Goal: Answer question/provide support: Share knowledge or assist other users

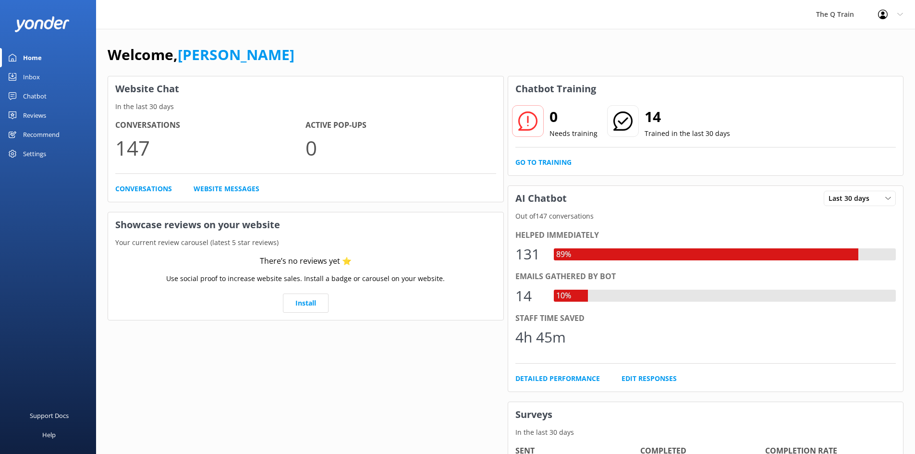
click at [34, 75] on div "Inbox" at bounding box center [31, 76] width 17 height 19
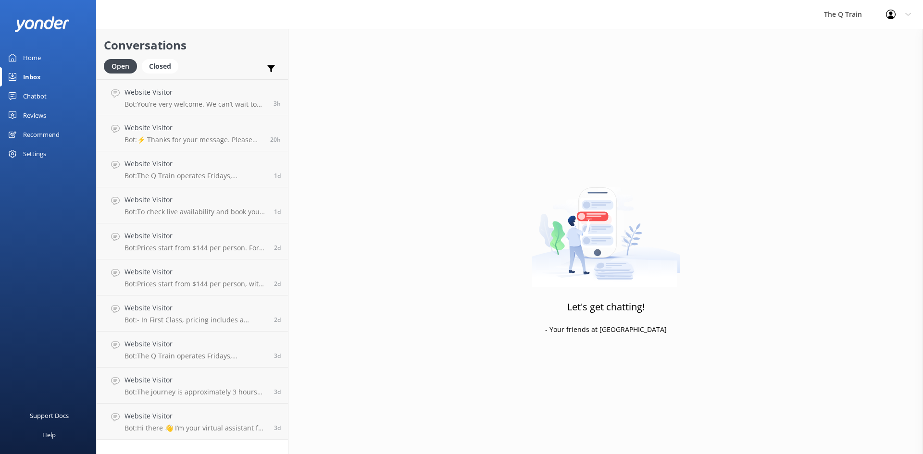
click at [37, 57] on div "Home" at bounding box center [32, 57] width 18 height 19
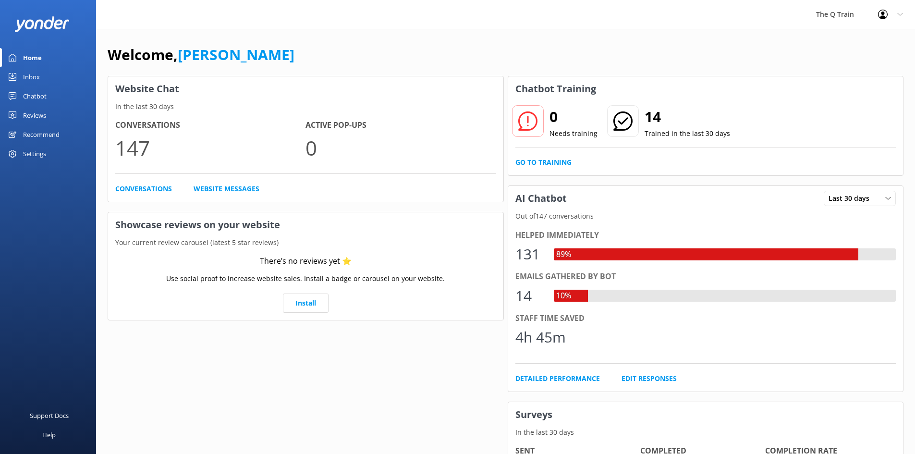
click at [32, 98] on div "Chatbot" at bounding box center [35, 95] width 24 height 19
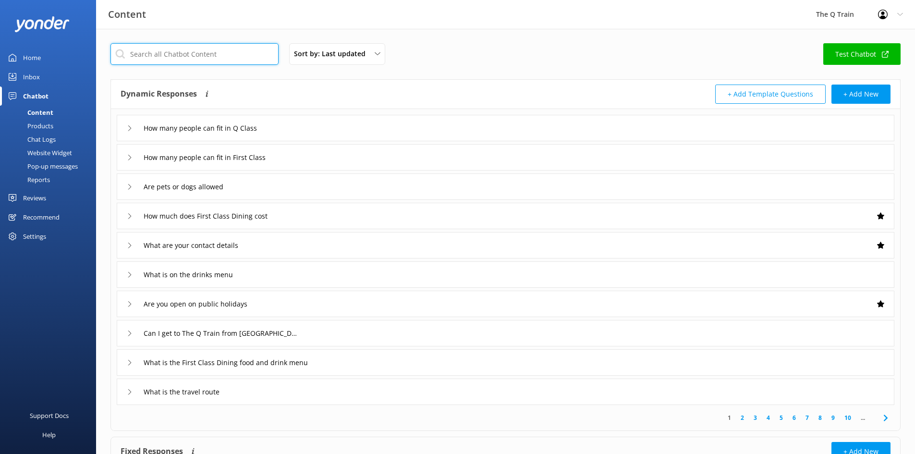
click at [178, 60] on input "text" at bounding box center [195, 54] width 168 height 22
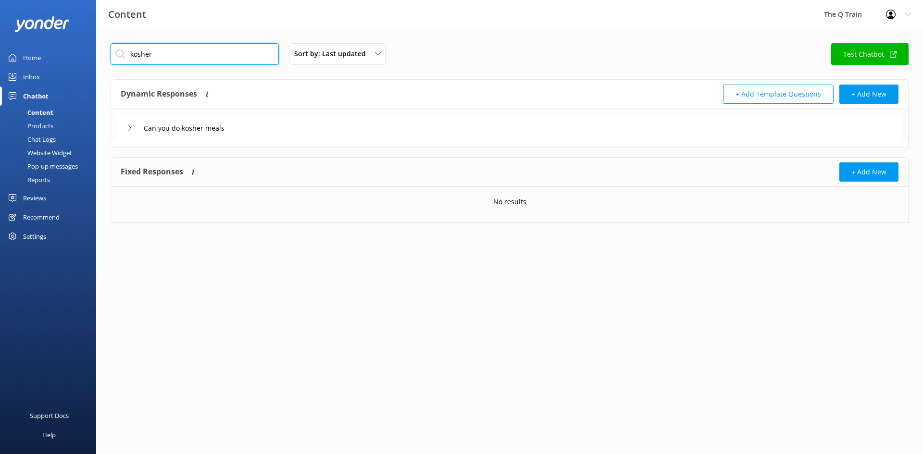
type input "kosher"
click at [130, 128] on icon at bounding box center [130, 128] width 6 height 6
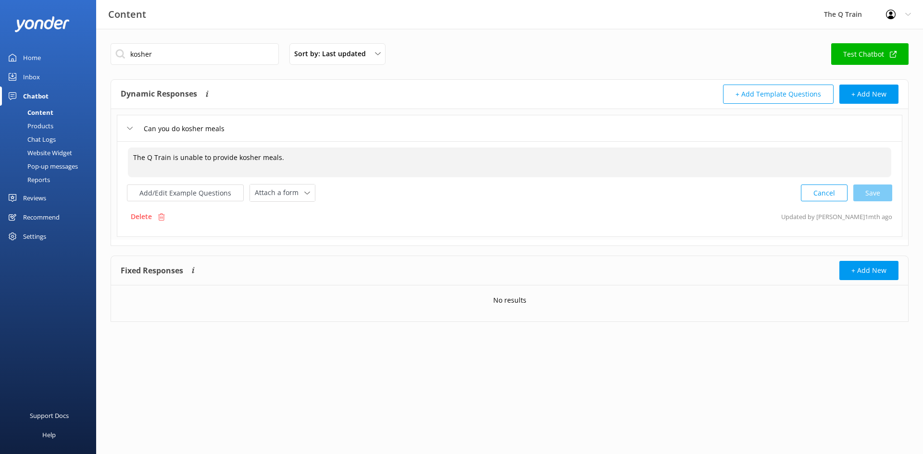
click at [316, 149] on textarea "The Q Train is unable to provide kosher meals." at bounding box center [509, 163] width 763 height 30
drag, startPoint x: 294, startPoint y: 159, endPoint x: 121, endPoint y: 148, distance: 173.8
click at [121, 148] on div "The Q Train is unable to provide kosher meals. The Q Train is unable to provide…" at bounding box center [509, 189] width 785 height 96
paste textarea "Unfortunately, as a single, small kitchen we are unable to offer kosher meals. …"
click at [620, 156] on textarea "Unfortunately, as a single, small kitchen we are unable to offer kosher meals. …" at bounding box center [509, 163] width 763 height 30
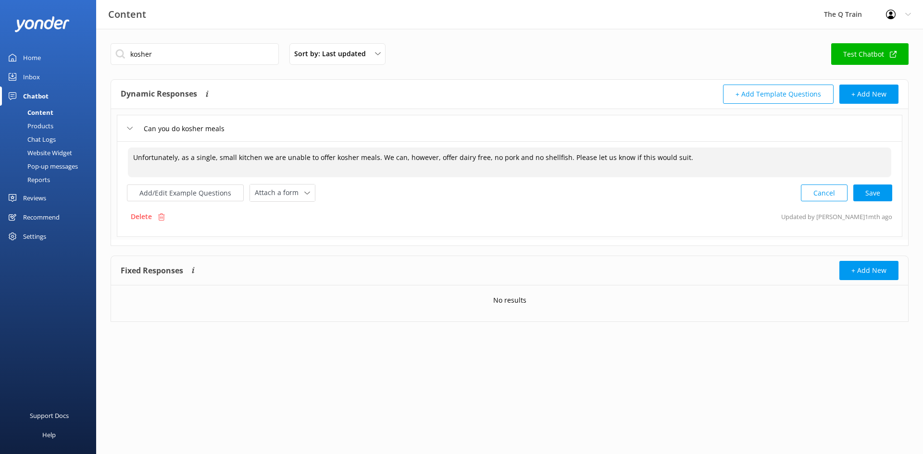
click at [618, 159] on textarea "Unfortunately, as a single, small kitchen we are unable to offer kosher meals. …" at bounding box center [509, 163] width 763 height 30
click at [869, 192] on div "Cancel Loading.." at bounding box center [846, 192] width 91 height 18
click at [691, 197] on div "Add/Edit Example Questions Attach a form Leave contact details Check availabili…" at bounding box center [509, 192] width 765 height 18
type textarea "Unfortunately, as a single, small kitchen we are unable to offer kosher meals. …"
click at [622, 46] on div "kosher Sort by: Last updated Title (A-Z) Last updated Test Chatbot" at bounding box center [510, 56] width 798 height 27
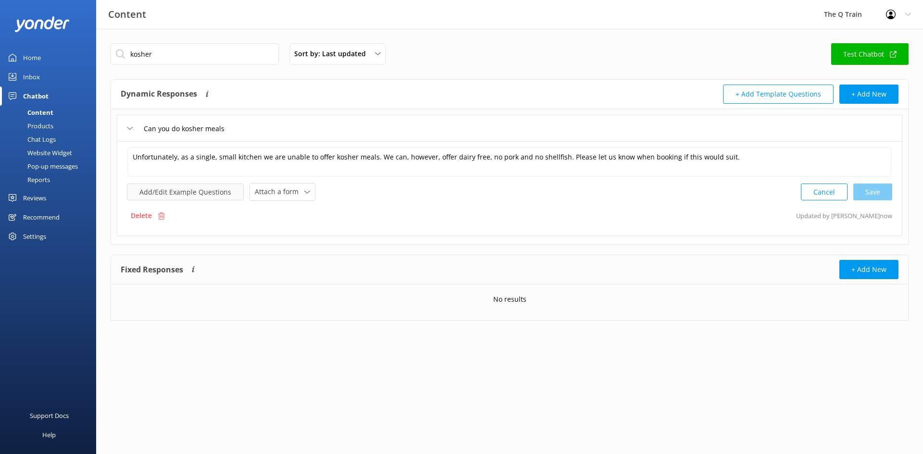
click at [202, 197] on button "Add/Edit Example Questions" at bounding box center [185, 192] width 117 height 17
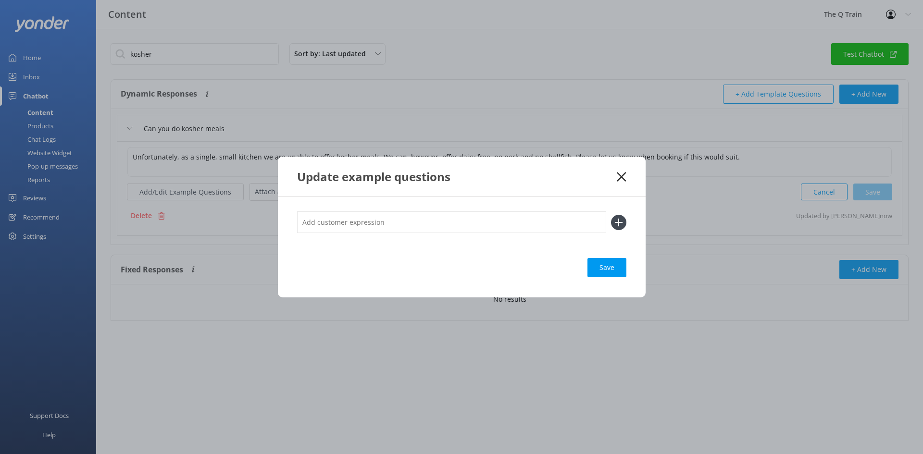
click at [347, 230] on input "text" at bounding box center [451, 222] width 309 height 22
type input "k"
type input "Kosher"
drag, startPoint x: 618, startPoint y: 222, endPoint x: 523, endPoint y: 234, distance: 95.3
click at [617, 222] on use at bounding box center [618, 222] width 8 height 8
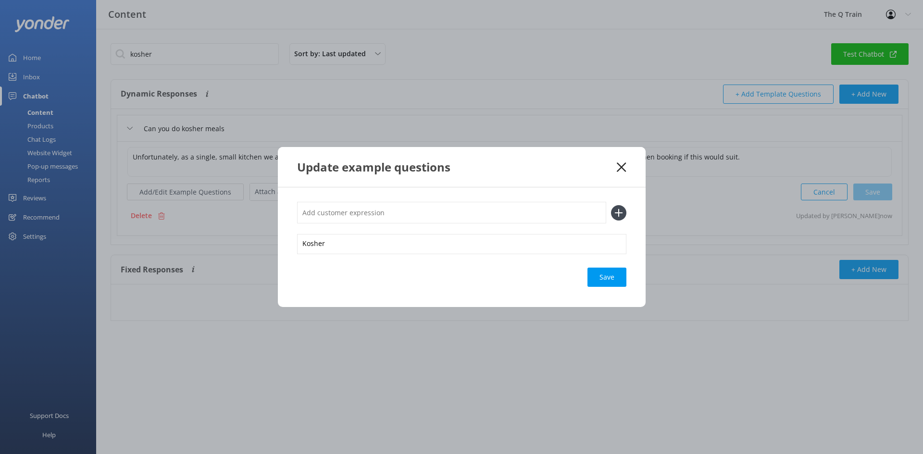
click at [368, 213] on input "text" at bounding box center [451, 213] width 309 height 22
type input "J"
type input "Kosher meals"
click at [616, 211] on icon at bounding box center [618, 212] width 15 height 15
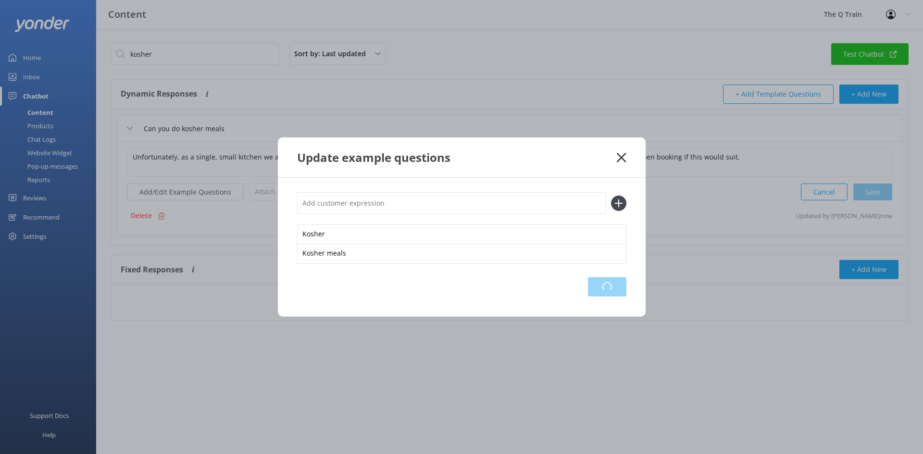
click at [608, 288] on div "Loading.." at bounding box center [607, 286] width 38 height 19
click at [621, 157] on use at bounding box center [621, 157] width 9 height 9
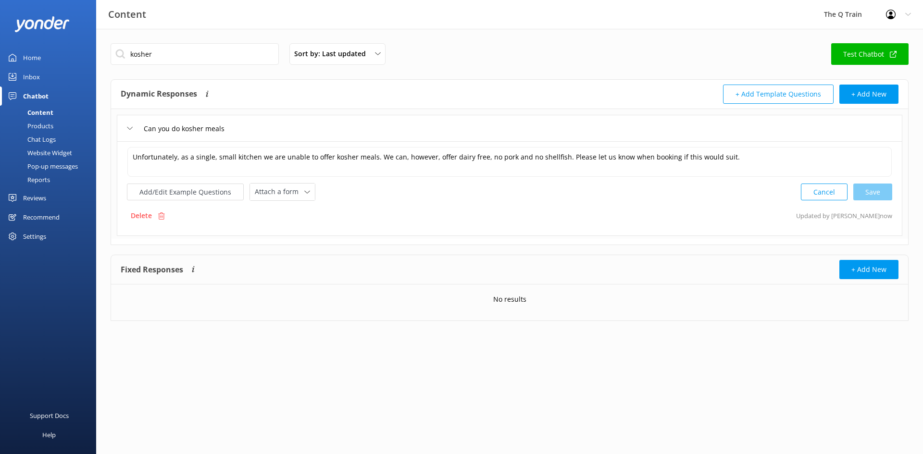
click at [34, 53] on div "Home" at bounding box center [32, 57] width 18 height 19
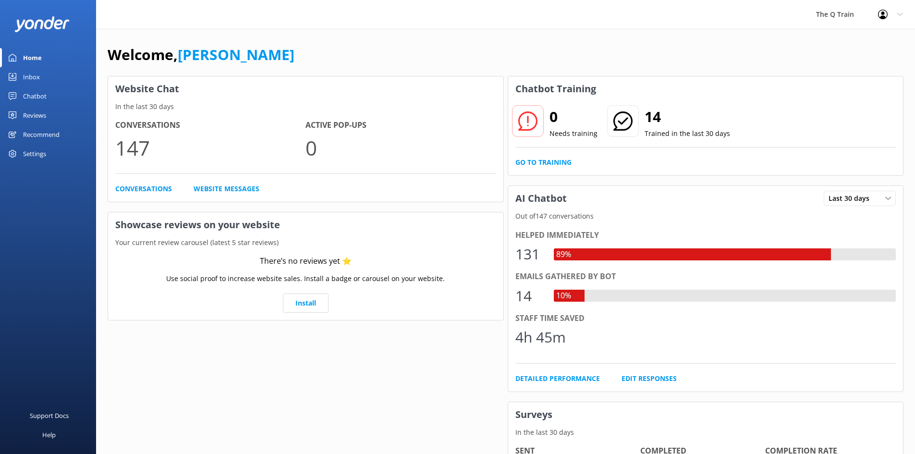
click at [411, 33] on div "Welcome, [PERSON_NAME] Website Chat In the last 30 days Conversations 147 Activ…" at bounding box center [505, 331] width 819 height 604
click at [474, 41] on div "Welcome, [PERSON_NAME] Website Chat In the last 30 days Conversations 147 Activ…" at bounding box center [505, 331] width 819 height 604
